Goal: Task Accomplishment & Management: Use online tool/utility

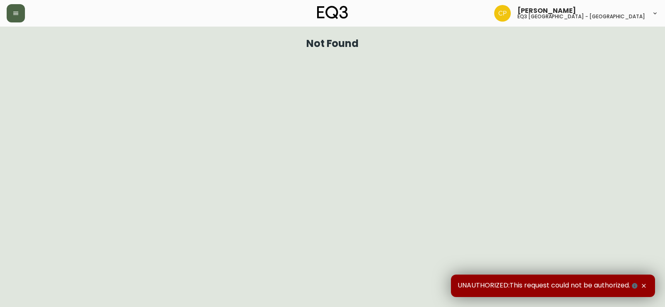
click at [12, 17] on button "button" at bounding box center [16, 13] width 18 height 18
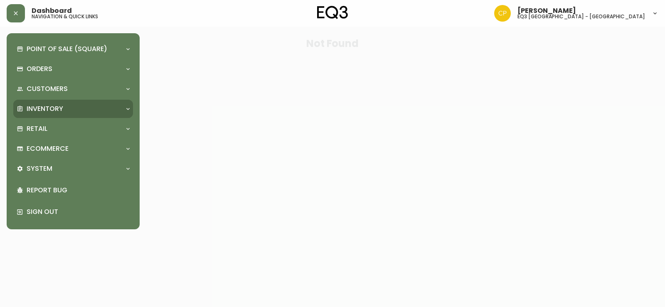
click at [54, 107] on p "Inventory" at bounding box center [45, 108] width 37 height 9
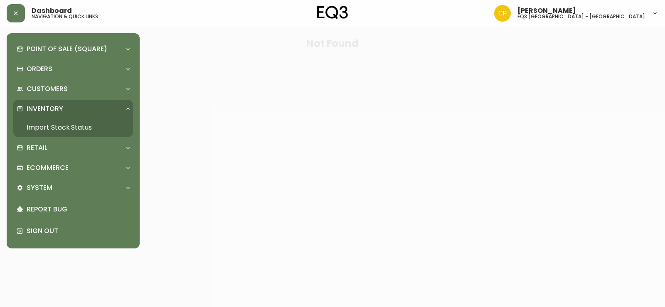
click at [67, 125] on link "Import Stock Status" at bounding box center [73, 127] width 120 height 19
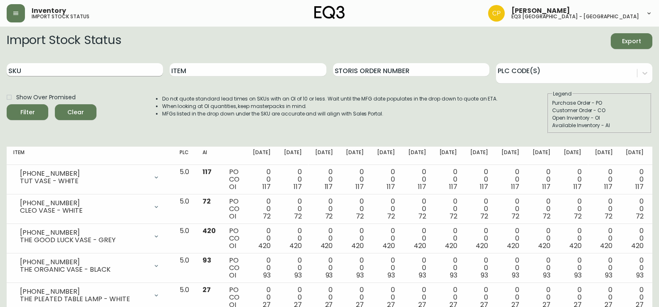
click at [136, 72] on input "SKU" at bounding box center [85, 69] width 156 height 13
paste input "3020-410-45-A"
click at [7, 104] on button "Filter" at bounding box center [28, 112] width 42 height 16
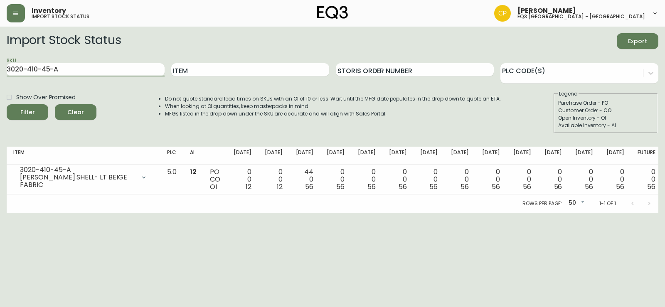
drag, startPoint x: 104, startPoint y: 70, endPoint x: 0, endPoint y: 70, distance: 103.9
click at [0, 70] on main "Import Stock Status Export SKU 3020-410-45-A Item Storis Order Number PLC Code(…" at bounding box center [332, 120] width 665 height 186
paste input "01-4-B"
click at [7, 104] on button "Filter" at bounding box center [28, 112] width 42 height 16
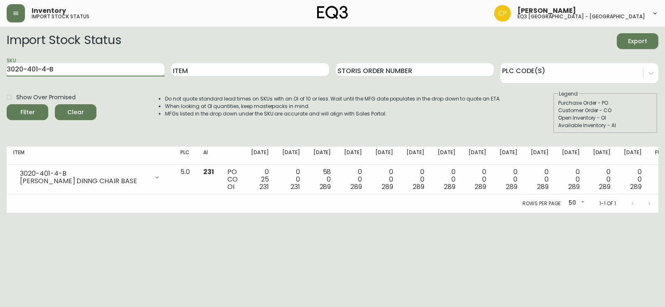
drag, startPoint x: 70, startPoint y: 71, endPoint x: 0, endPoint y: 57, distance: 71.6
click at [0, 57] on main "Import Stock Status Export SKU 3020-401-4-B Item Storis Order Number PLC Code(s…" at bounding box center [332, 120] width 665 height 186
paste input "[PHONE_NUMBER]"
click at [7, 104] on button "Filter" at bounding box center [28, 112] width 42 height 16
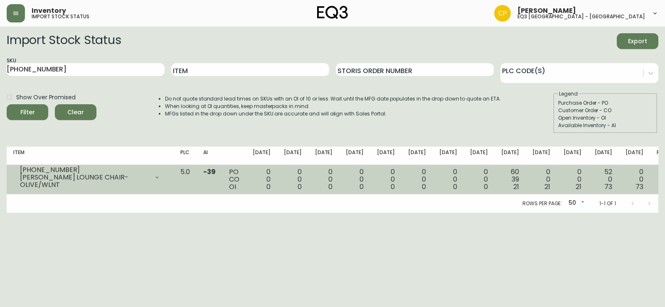
drag, startPoint x: 645, startPoint y: 251, endPoint x: 639, endPoint y: 188, distance: 63.9
click at [645, 213] on html "Inventory import stock status [PERSON_NAME] eq3 [GEOGRAPHIC_DATA] - st laurent …" at bounding box center [332, 106] width 665 height 213
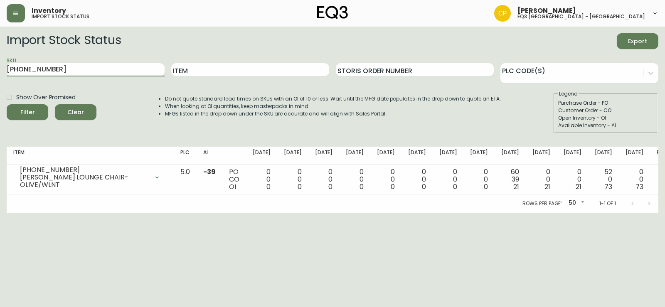
drag, startPoint x: 64, startPoint y: 71, endPoint x: 0, endPoint y: 61, distance: 64.6
click at [0, 63] on main "Import Stock Status Export SKU [PHONE_NUMBER] Item Storis Order Number PLC Code…" at bounding box center [332, 120] width 665 height 186
click at [2, 213] on html "Inventory import stock status [PERSON_NAME] eq3 [GEOGRAPHIC_DATA] - st laurent …" at bounding box center [332, 106] width 665 height 213
drag, startPoint x: 64, startPoint y: 77, endPoint x: 84, endPoint y: 72, distance: 21.1
click at [0, 66] on main "Import Stock Status Export SKU [PHONE_NUMBER] Item Storis Order Number PLC Code…" at bounding box center [332, 120] width 665 height 186
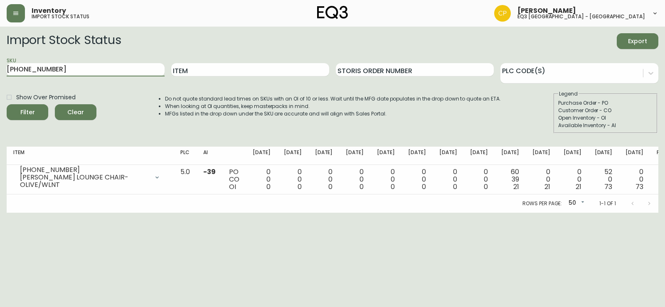
drag, startPoint x: 84, startPoint y: 72, endPoint x: 0, endPoint y: 52, distance: 86.4
click at [0, 52] on main "Import Stock Status Export SKU [PHONE_NUMBER] Item Storis Order Number PLC Code…" at bounding box center [332, 120] width 665 height 186
paste input "[PHONE_NUMBER]"
type input "[PHONE_NUMBER]"
click at [7, 104] on button "Filter" at bounding box center [28, 112] width 42 height 16
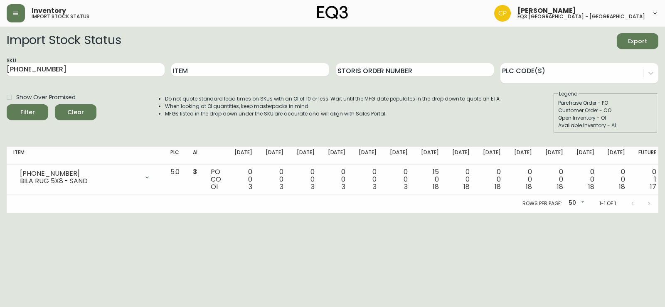
drag, startPoint x: 0, startPoint y: 231, endPoint x: 9, endPoint y: 239, distance: 12.4
click at [0, 213] on html "Inventory import stock status [PERSON_NAME] eq3 [GEOGRAPHIC_DATA] - st laurent …" at bounding box center [332, 106] width 665 height 213
click at [616, 52] on form "Import Stock Status Export SKU [PHONE_NUMBER] Item Storis Order Number PLC Code…" at bounding box center [333, 83] width 652 height 100
